Goal: Check status: Check status

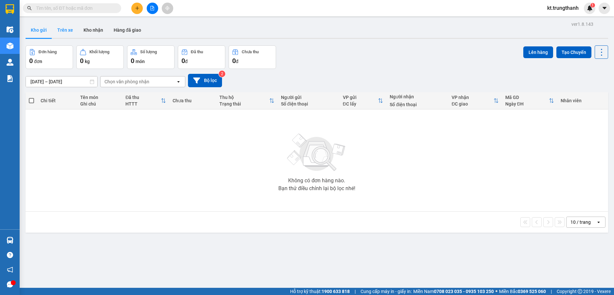
click at [63, 29] on button "Trên xe" at bounding box center [65, 30] width 26 height 16
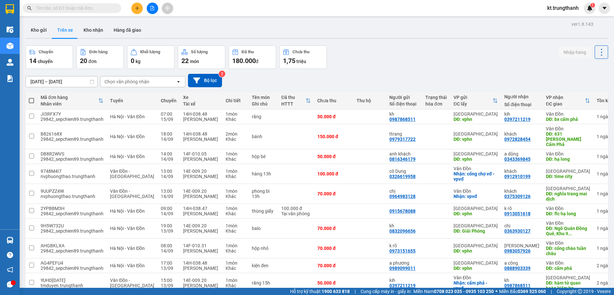
click at [61, 81] on input "[DATE] – [DATE]" at bounding box center [61, 82] width 71 height 10
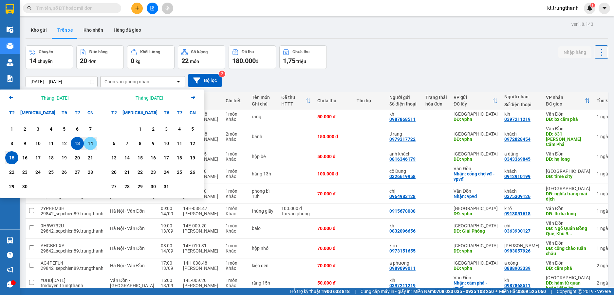
click at [90, 142] on div "14" at bounding box center [90, 144] width 9 height 8
type input "[DATE] – [DATE]"
